Goal: Navigation & Orientation: Find specific page/section

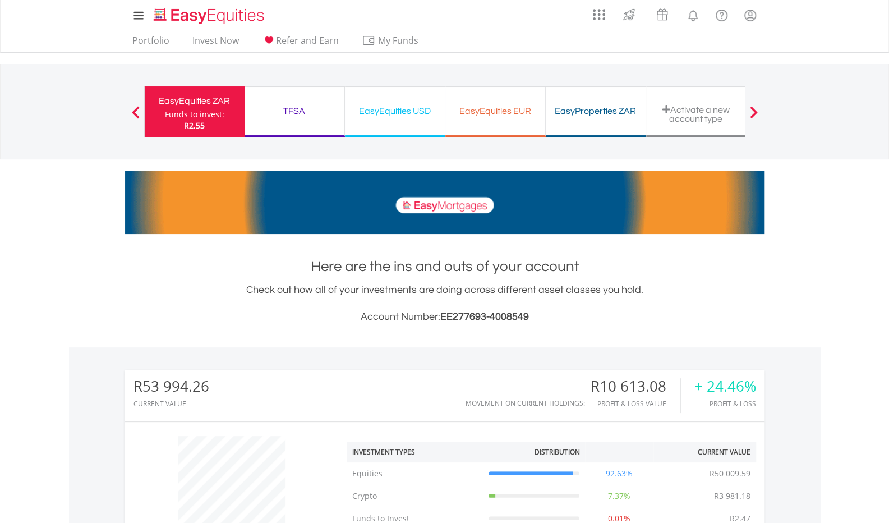
click at [268, 111] on div "TFSA" at bounding box center [294, 111] width 86 height 16
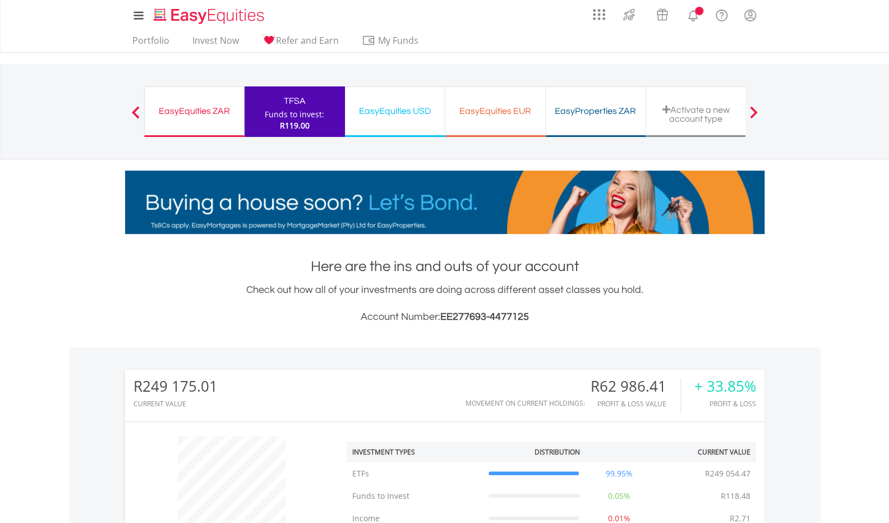
scroll to position [108, 213]
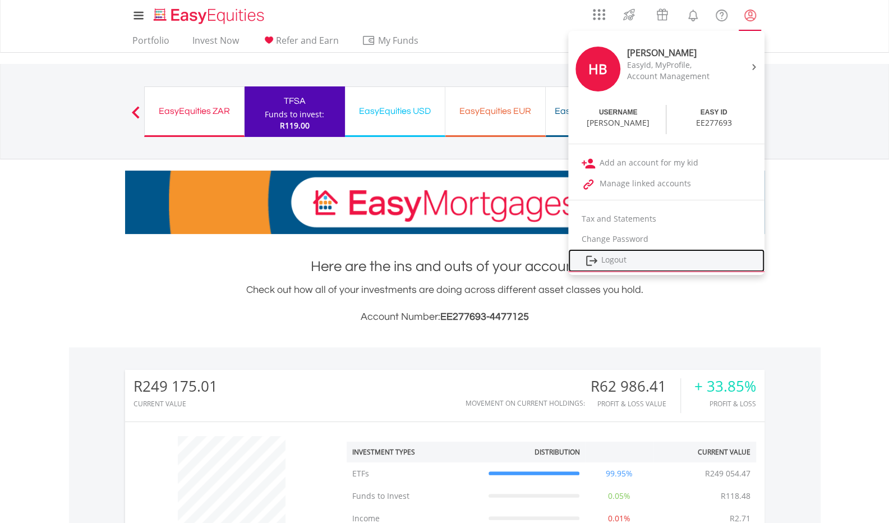
click at [610, 260] on link "Logout" at bounding box center [666, 260] width 196 height 23
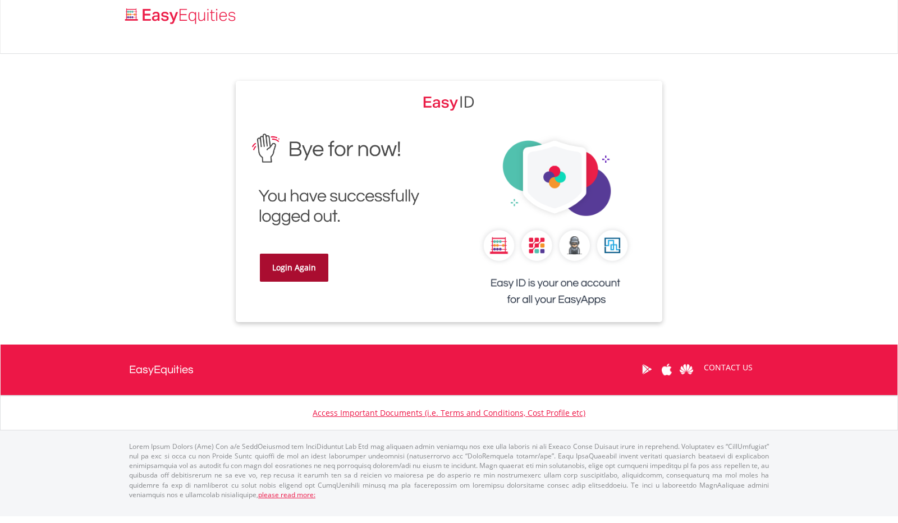
click at [278, 278] on link "Login Again" at bounding box center [294, 268] width 68 height 28
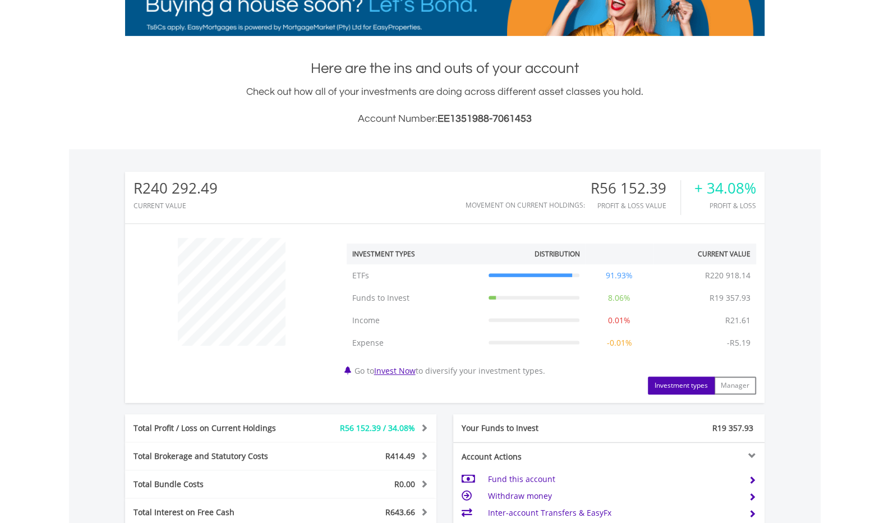
scroll to position [224, 0]
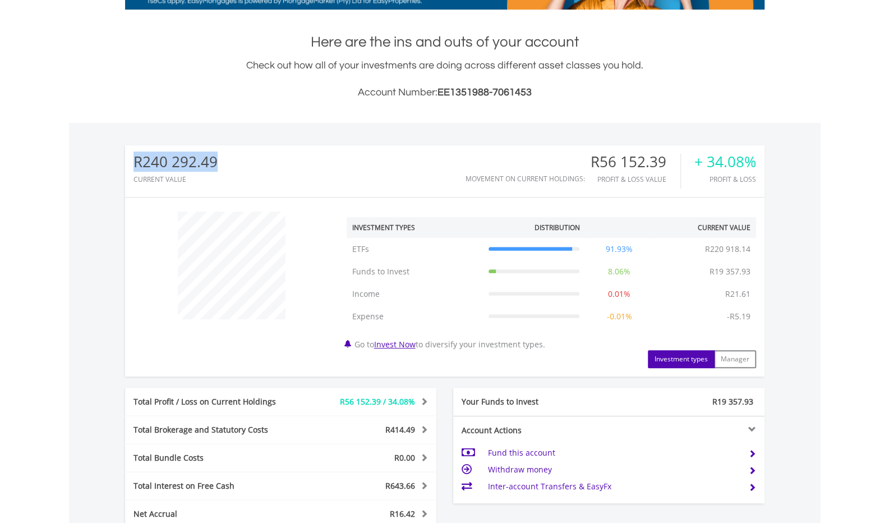
drag, startPoint x: 134, startPoint y: 162, endPoint x: 214, endPoint y: 162, distance: 80.2
click at [214, 162] on div "R240 292.49" at bounding box center [176, 162] width 84 height 16
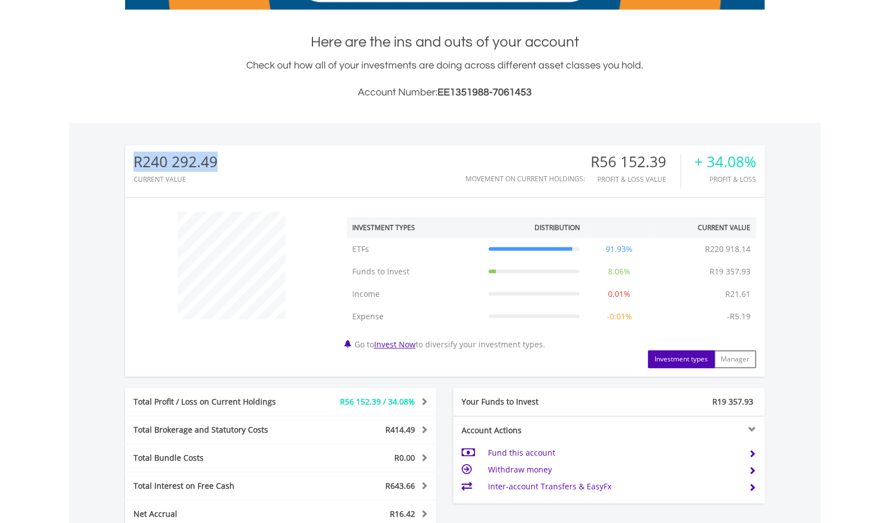
click at [214, 162] on div "R240 292.49" at bounding box center [176, 162] width 84 height 16
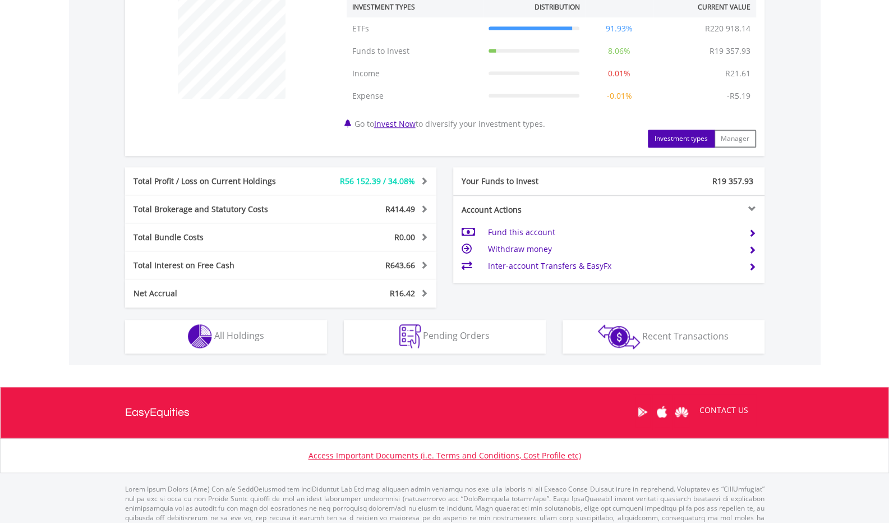
scroll to position [470, 0]
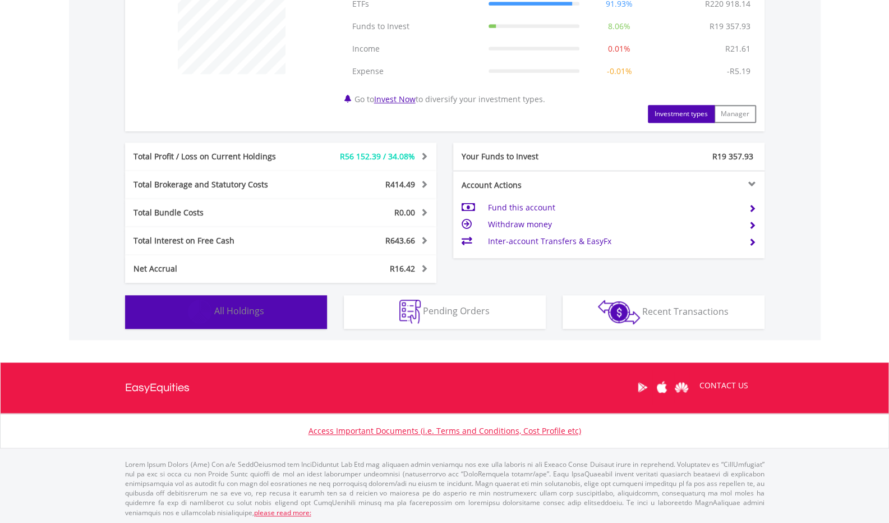
click at [222, 301] on button "Holdings All Holdings" at bounding box center [226, 312] width 202 height 34
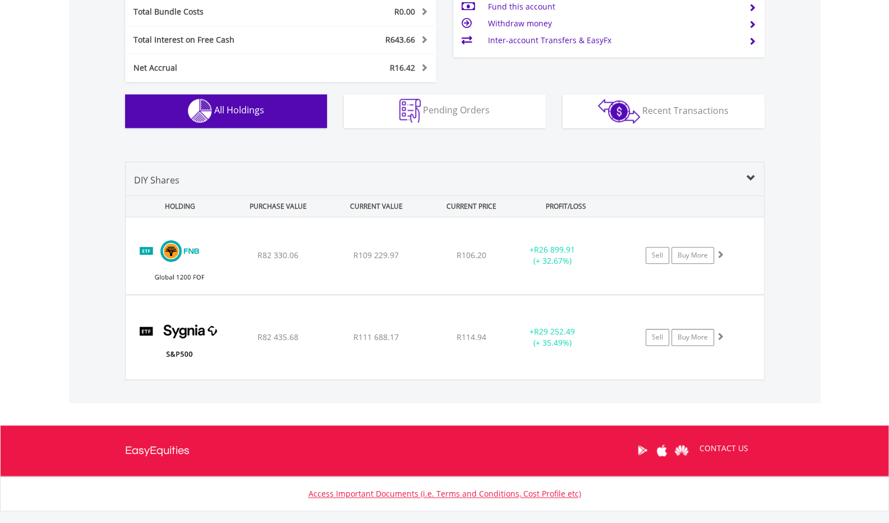
scroll to position [687, 0]
